Goal: Task Accomplishment & Management: Use online tool/utility

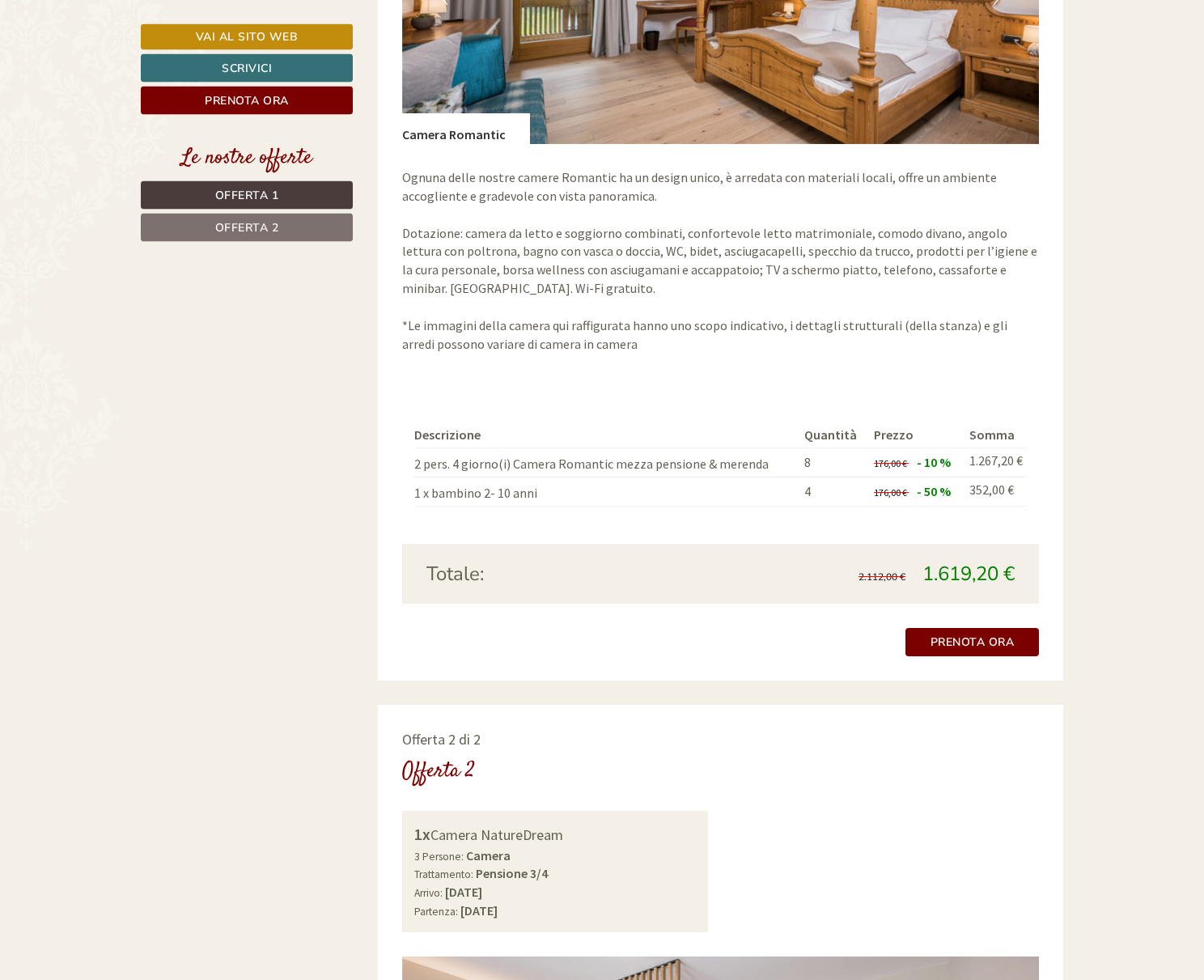
scroll to position [1489, 0]
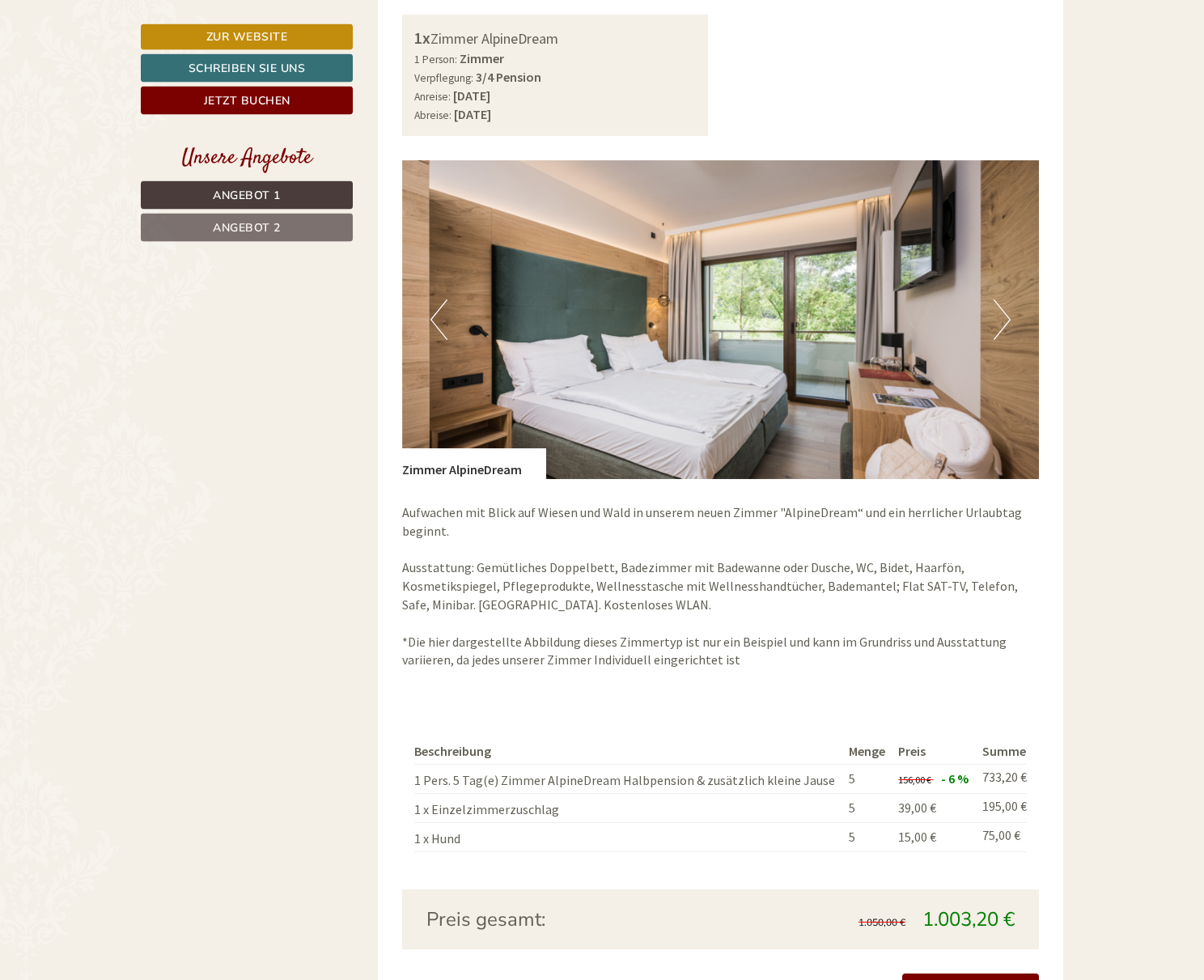
scroll to position [891, 0]
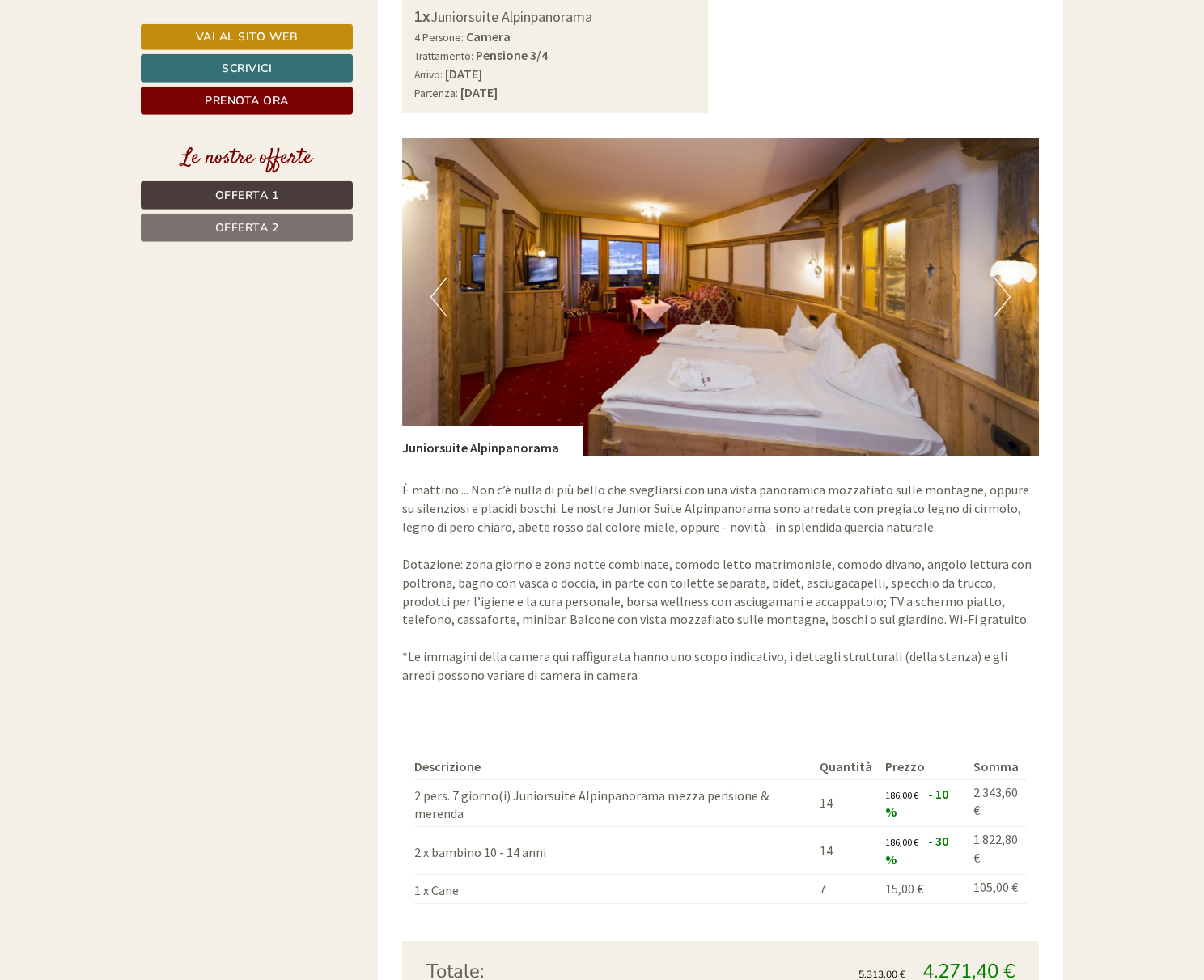
scroll to position [2436, 0]
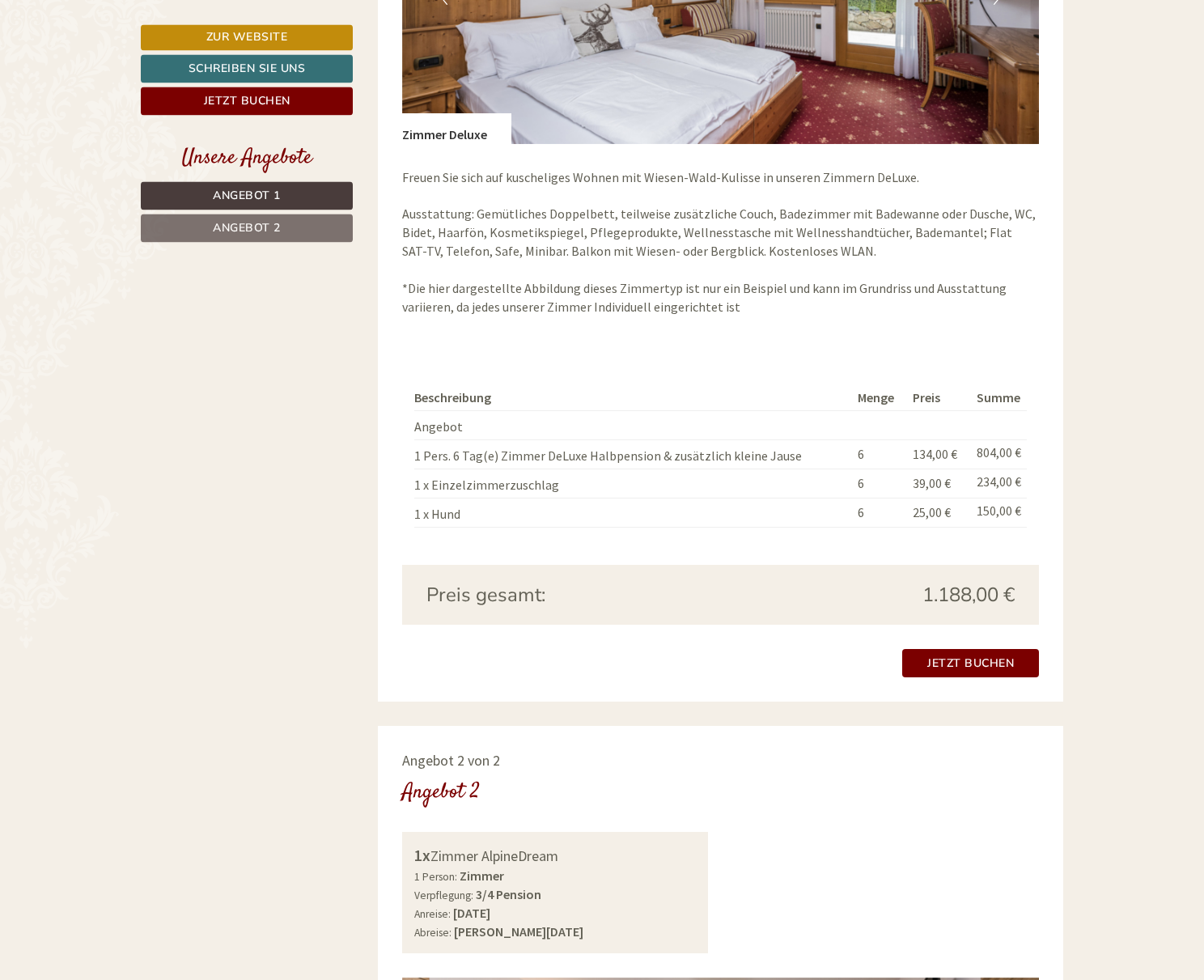
scroll to position [1389, 0]
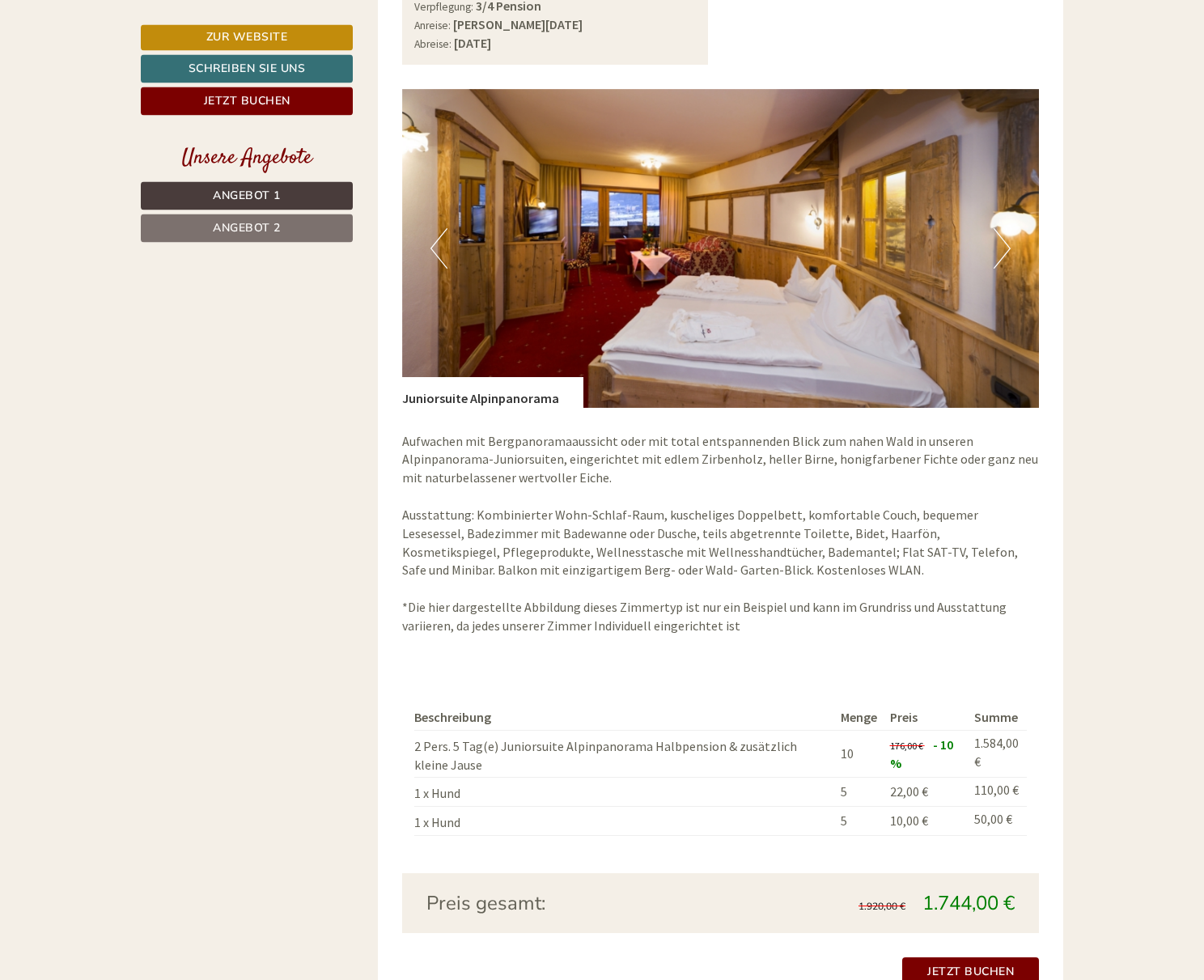
scroll to position [2360, 0]
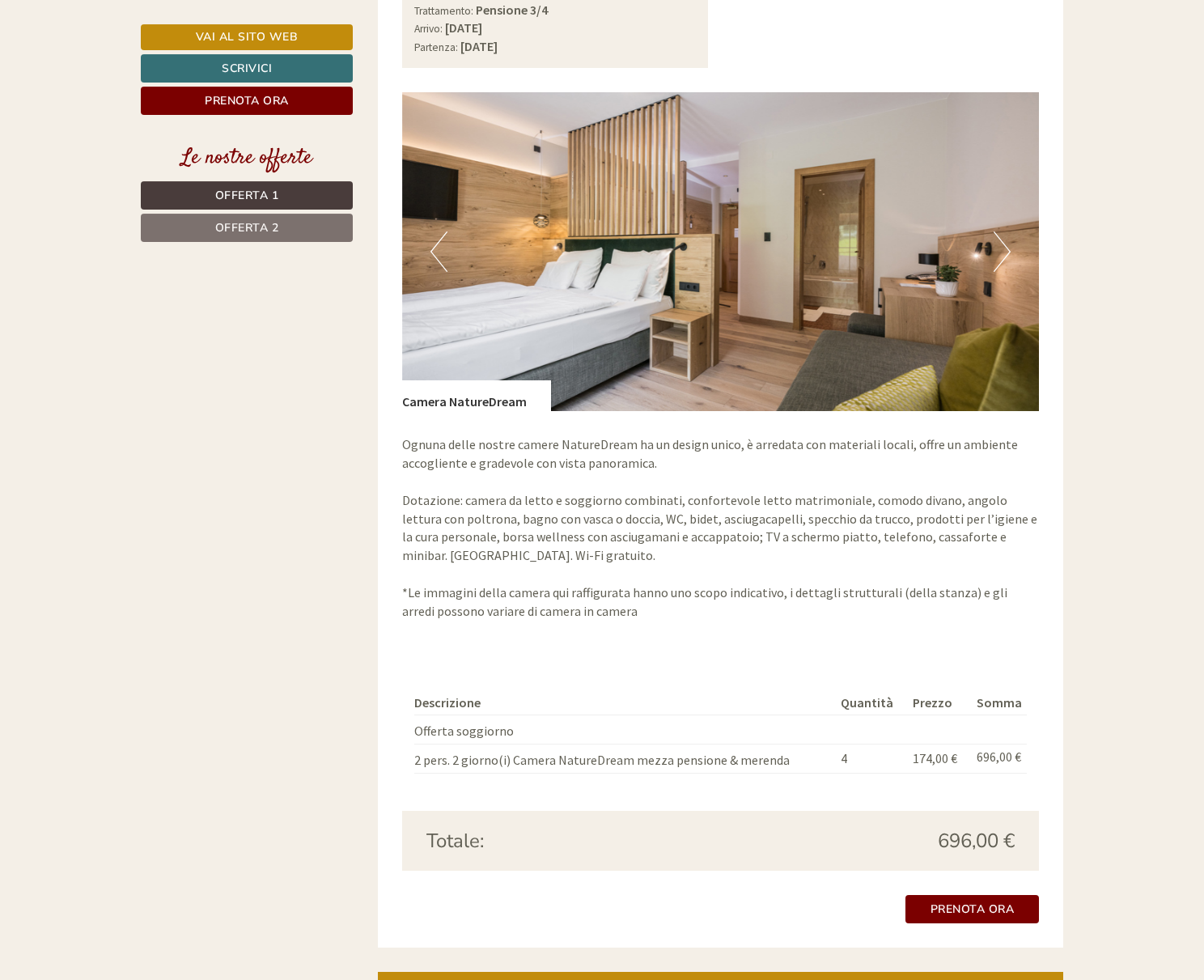
scroll to position [2228, 0]
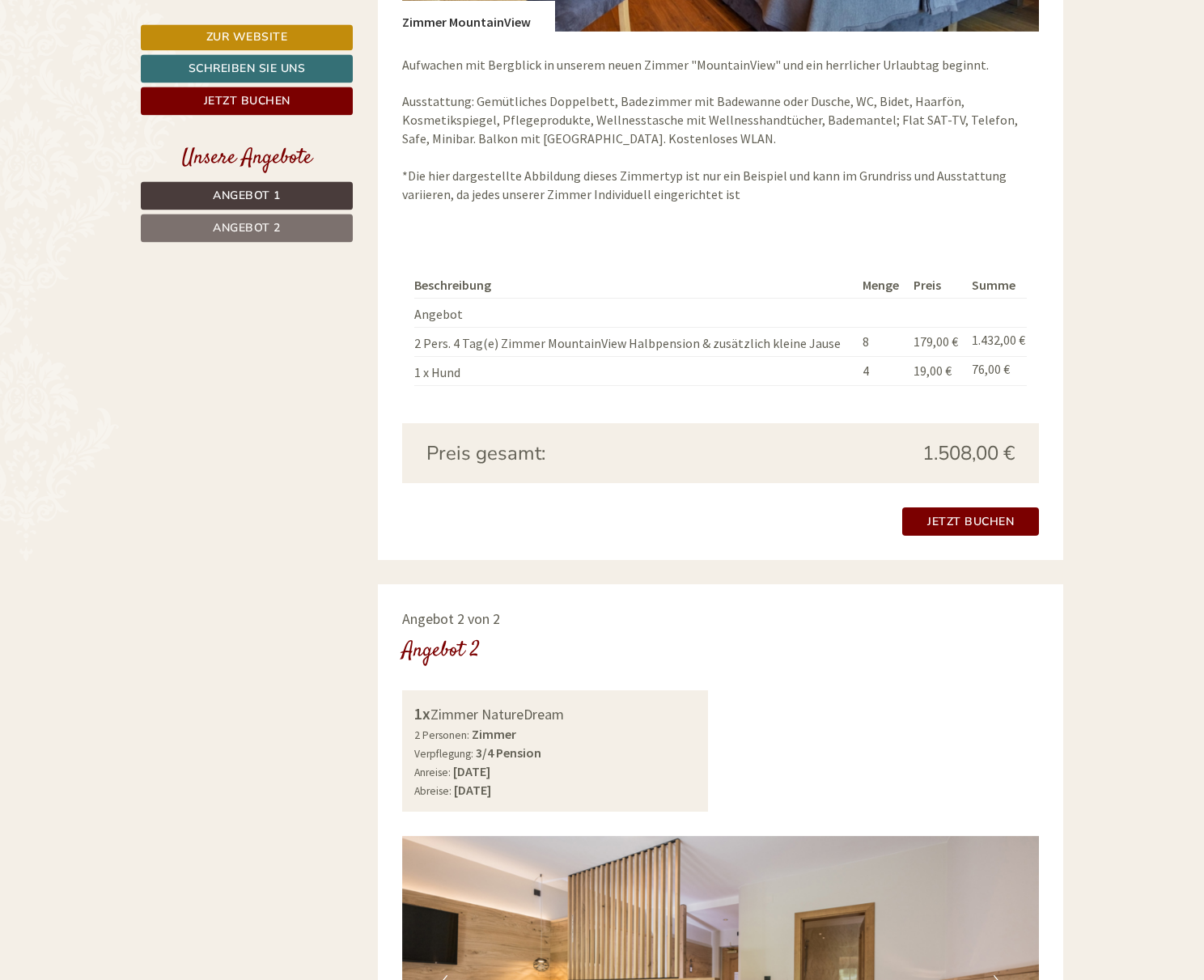
scroll to position [1072, 0]
